Goal: Task Accomplishment & Management: Use online tool/utility

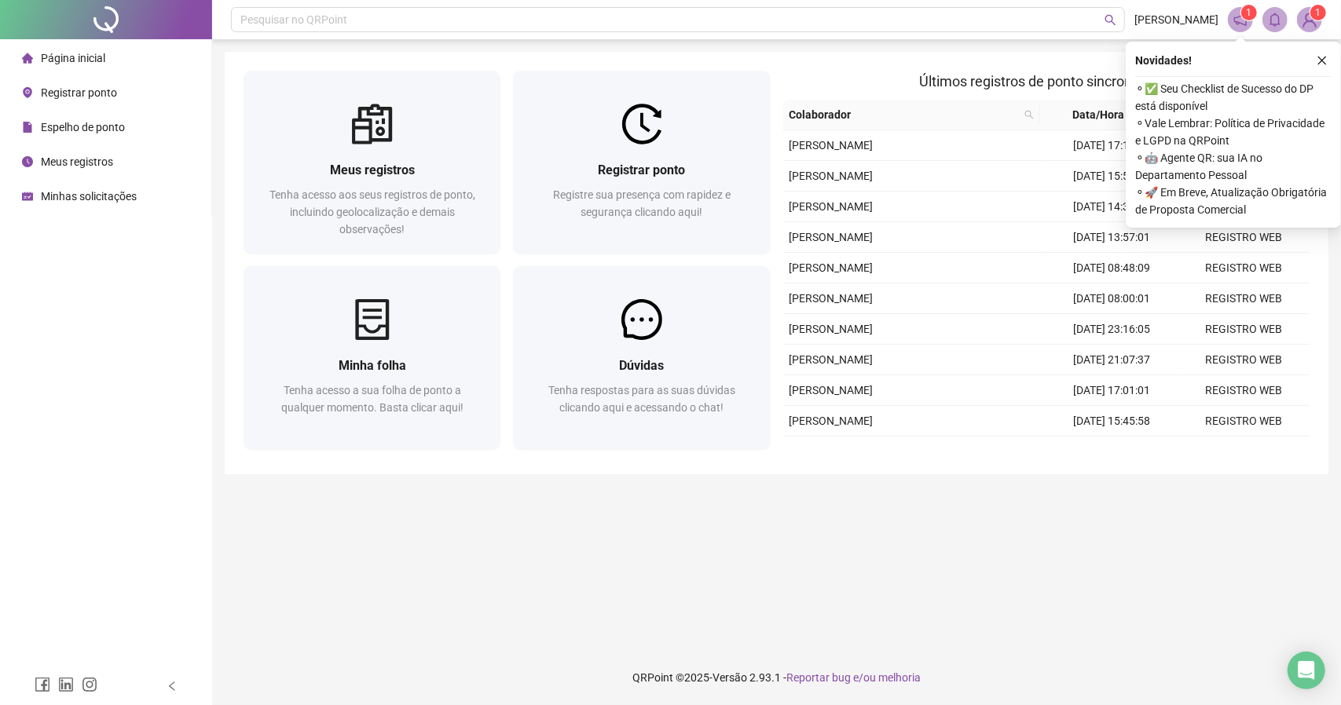
click at [1022, 538] on main "Meus registros Tenha acesso aos seus registros de ponto, incluindo geolocalizaç…" at bounding box center [776, 345] width 1103 height 586
click at [699, 595] on main "Meus registros Tenha acesso aos seus registros de ponto, incluindo geolocalizaç…" at bounding box center [776, 345] width 1103 height 586
click at [917, 657] on footer "QRPoint © 2025 - Versão 2.93.1 - Reportar bug e/ou melhoria" at bounding box center [776, 677] width 1129 height 55
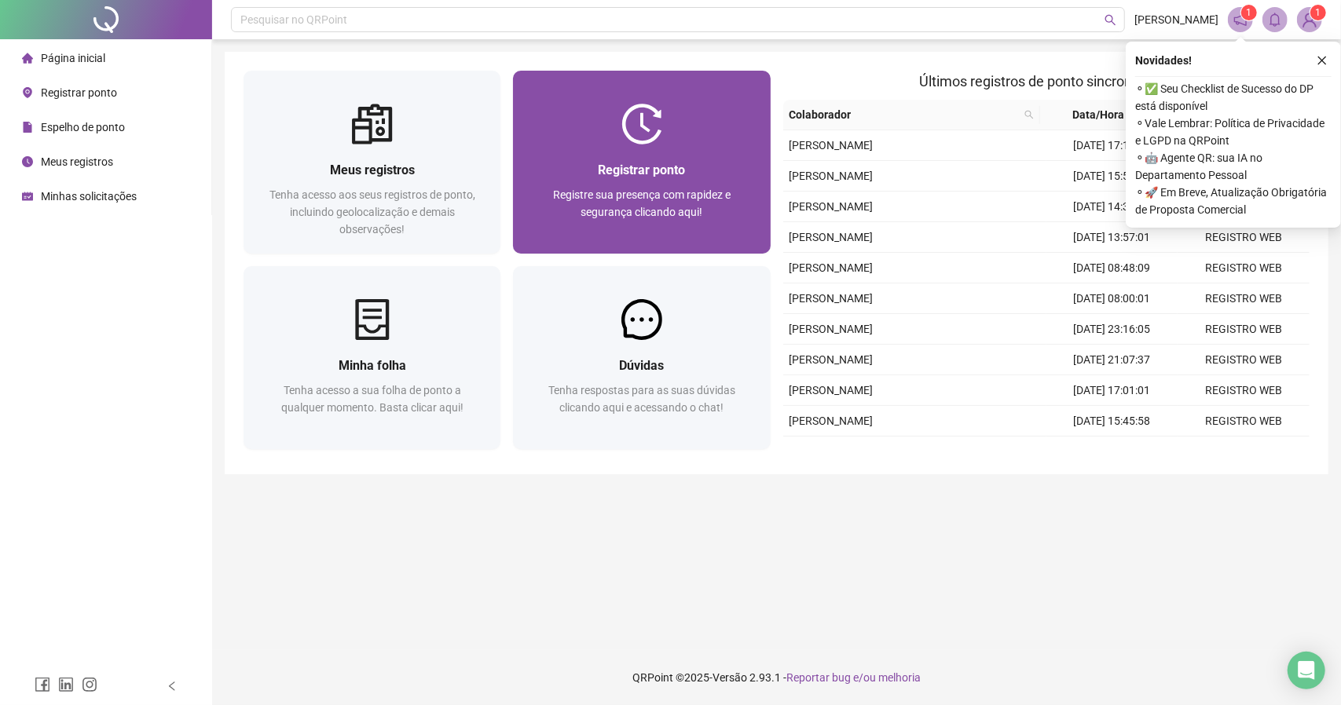
click at [655, 152] on div "Registrar ponto Registre sua presença com rapidez e segurança clicando aqui!" at bounding box center [641, 199] width 257 height 109
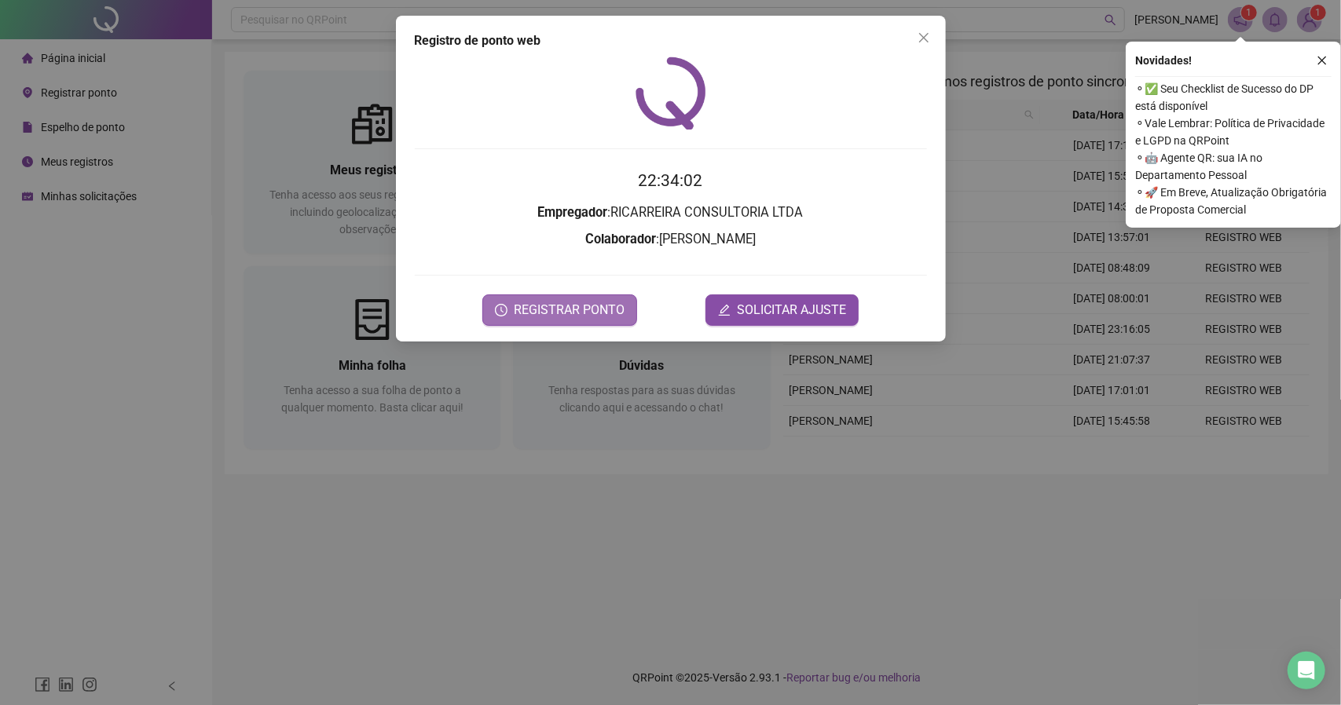
click at [574, 314] on span "REGISTRAR PONTO" at bounding box center [569, 310] width 111 height 19
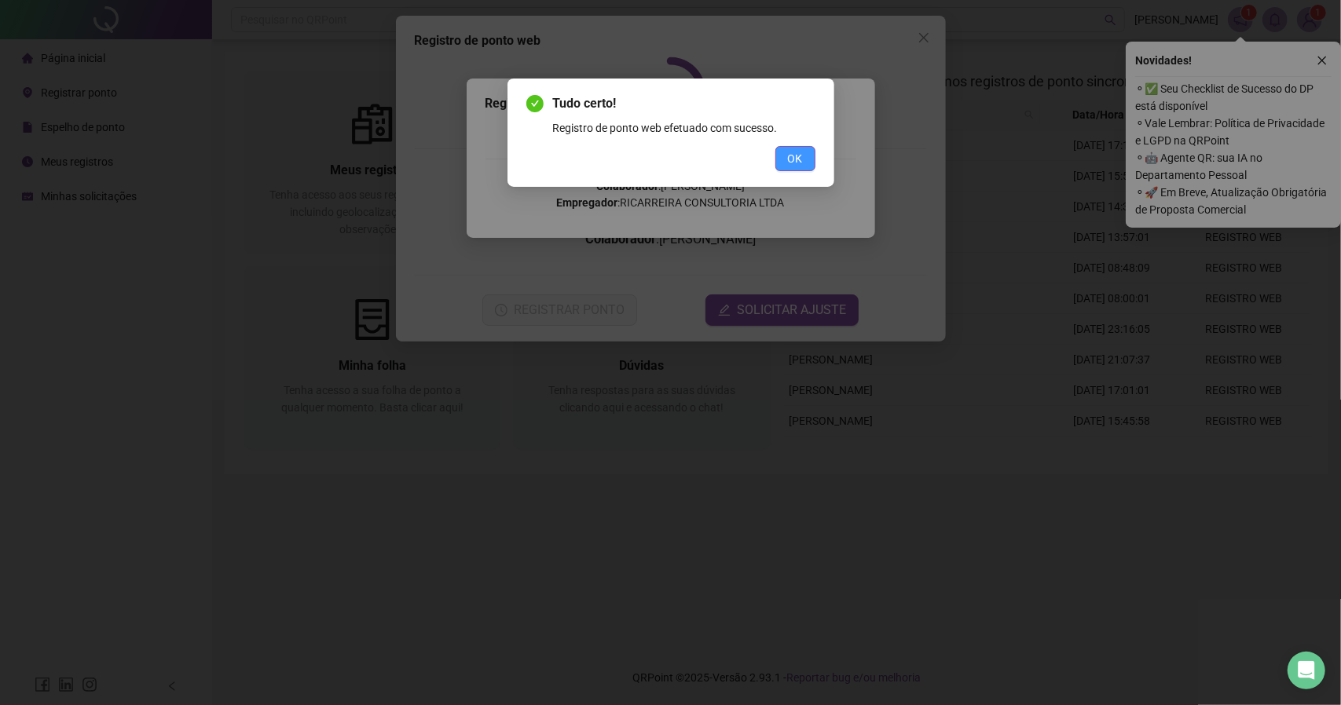
click at [807, 163] on button "OK" at bounding box center [795, 158] width 40 height 25
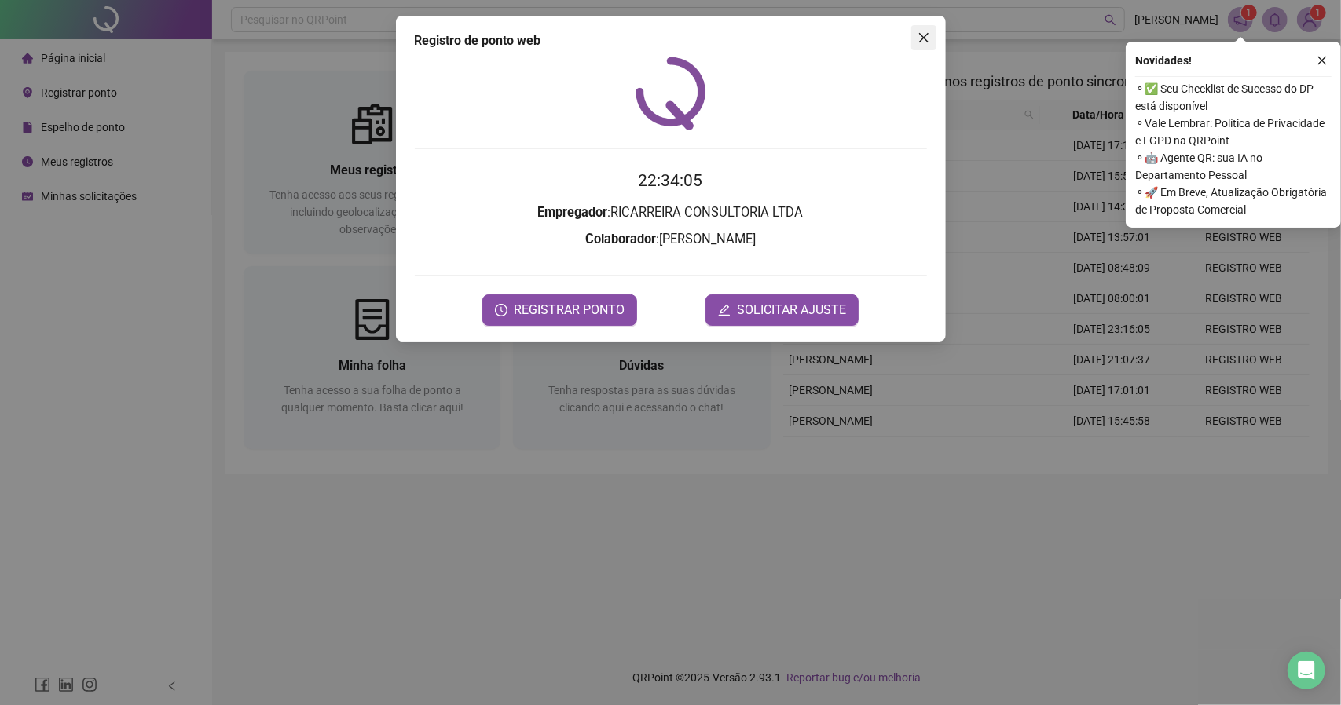
click at [927, 40] on icon "close" at bounding box center [923, 37] width 13 height 13
